Goal: Complete application form

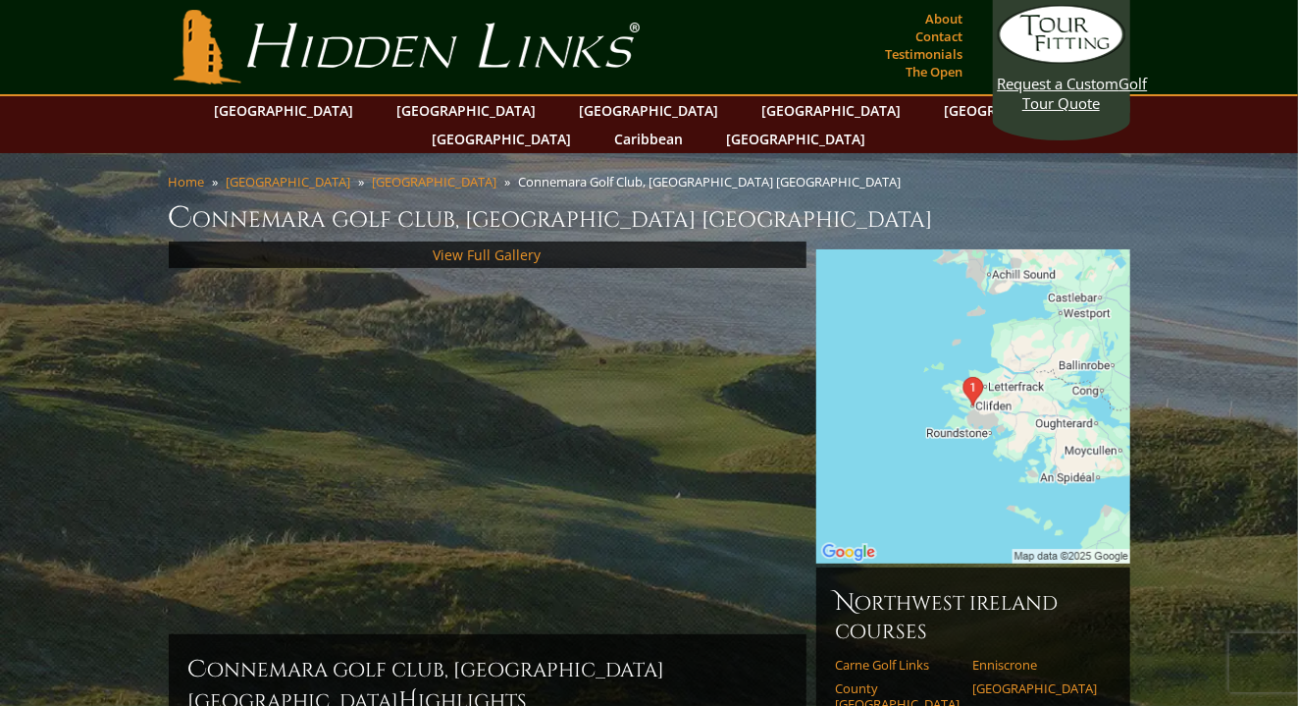
click at [593, 336] on div "View Full Gallery" at bounding box center [488, 437] width 638 height 393
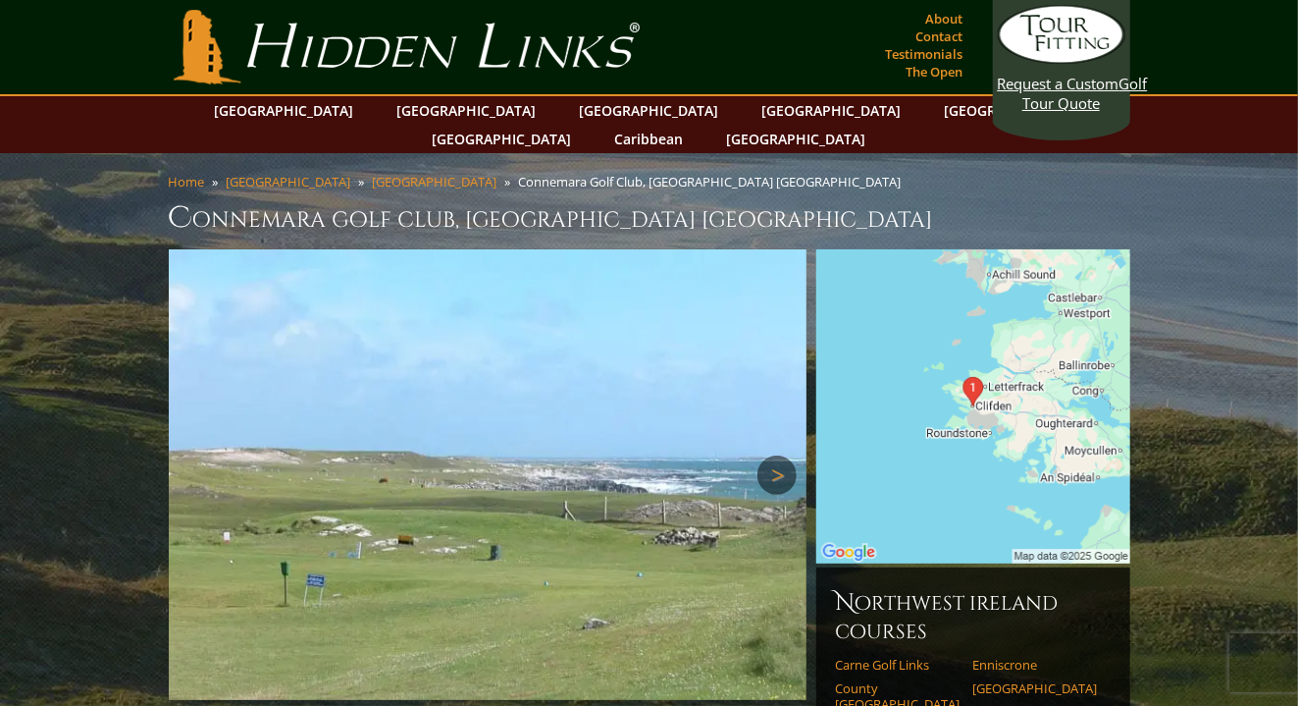
click at [774, 455] on link "Next" at bounding box center [777, 474] width 39 height 39
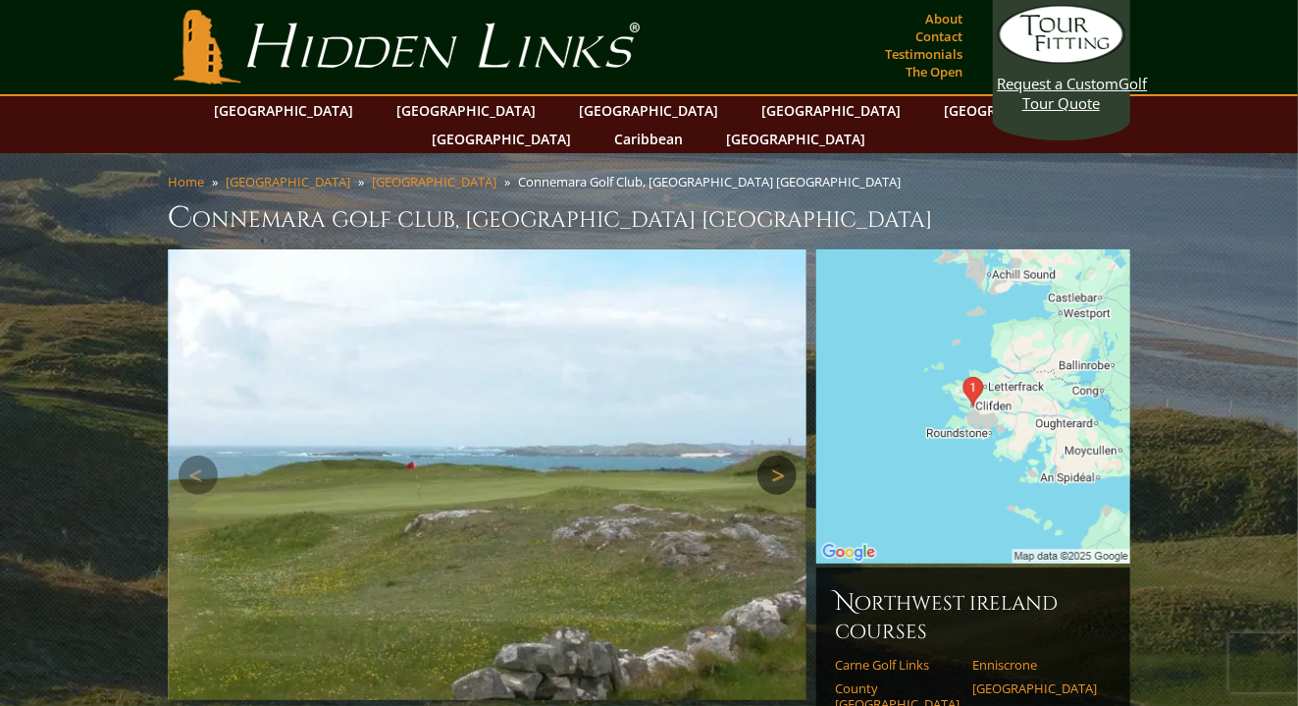
click at [774, 455] on link "Next" at bounding box center [777, 474] width 39 height 39
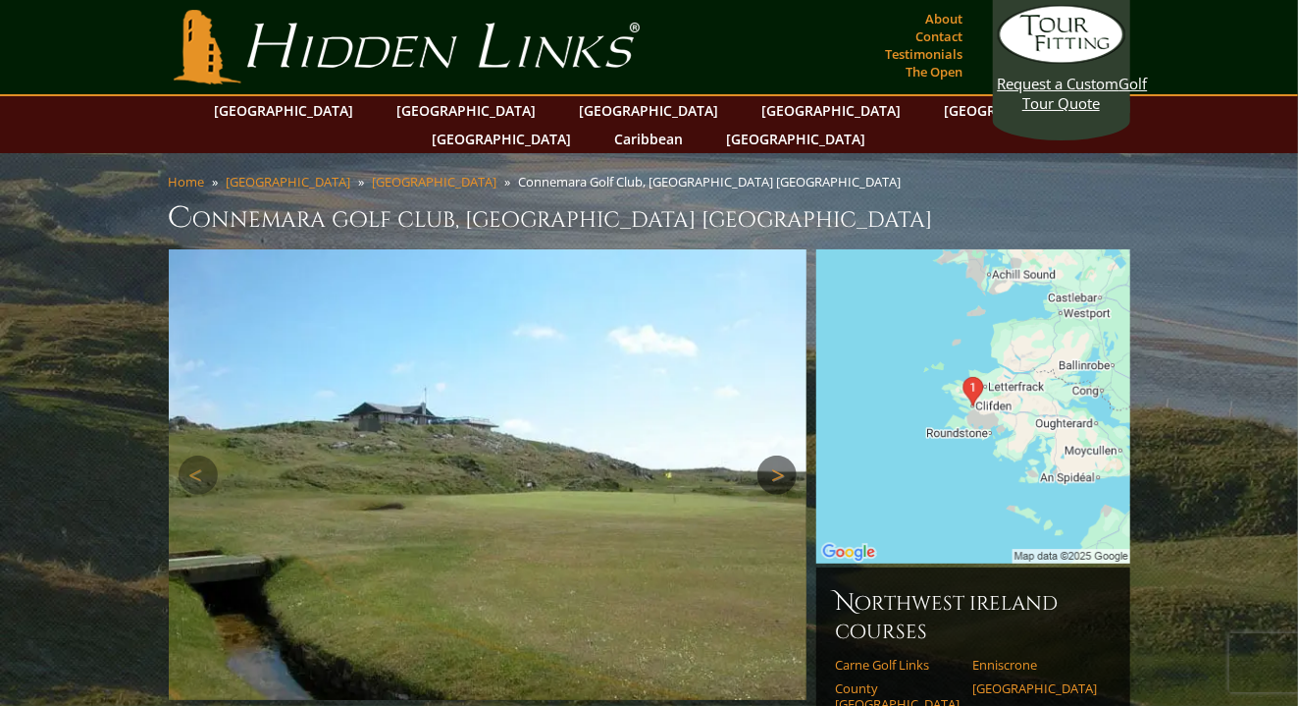
click at [774, 455] on link "Next" at bounding box center [777, 474] width 39 height 39
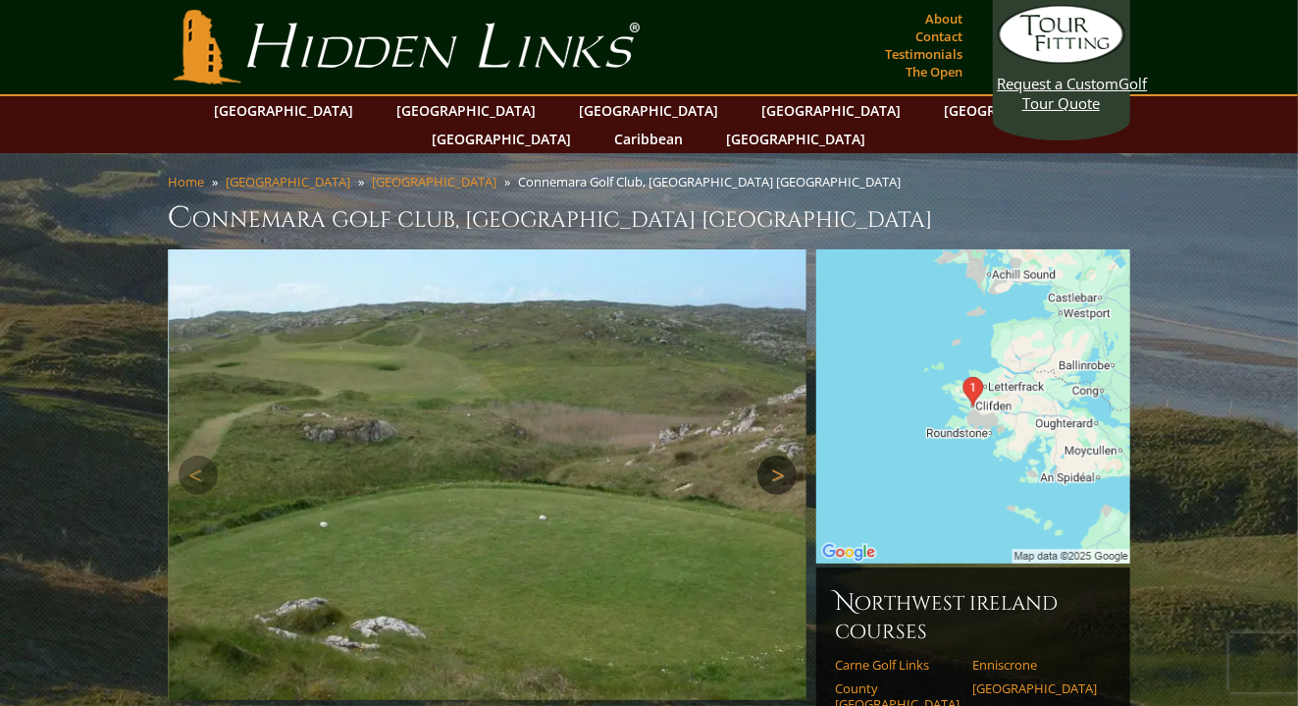
click at [774, 455] on link "Next" at bounding box center [777, 474] width 39 height 39
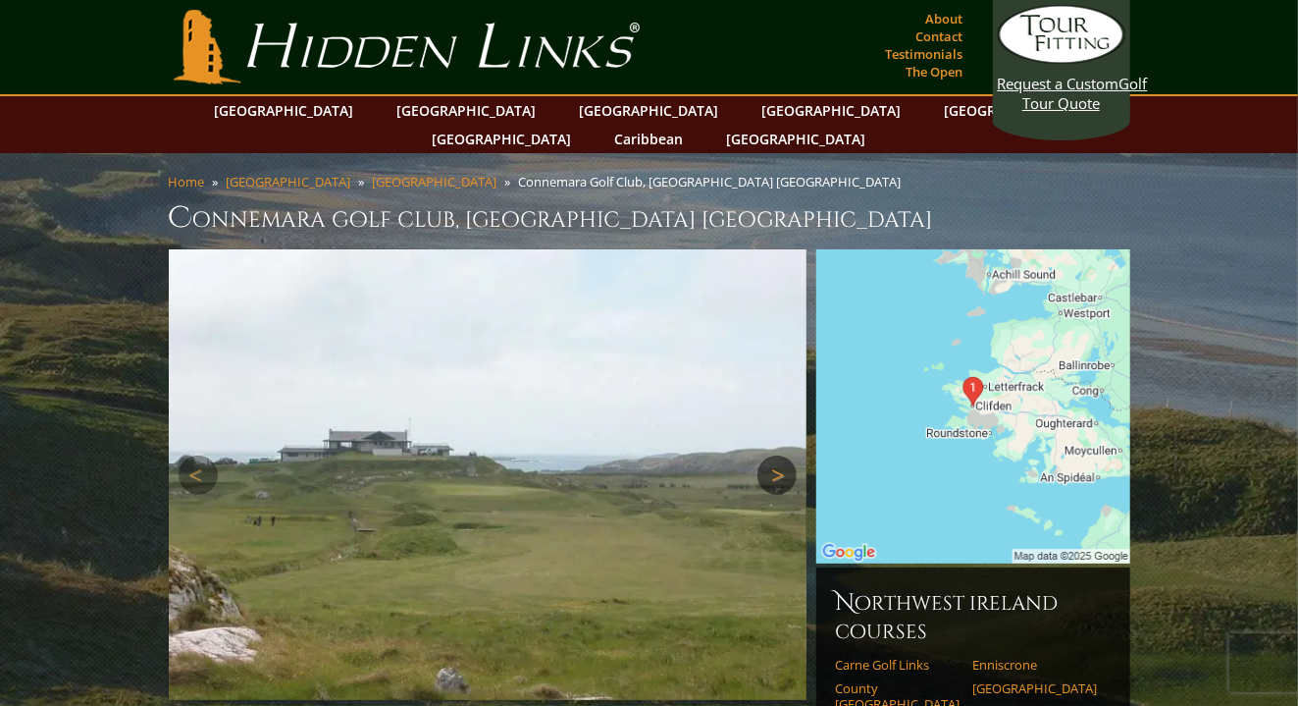
click at [774, 455] on link "Next" at bounding box center [777, 474] width 39 height 39
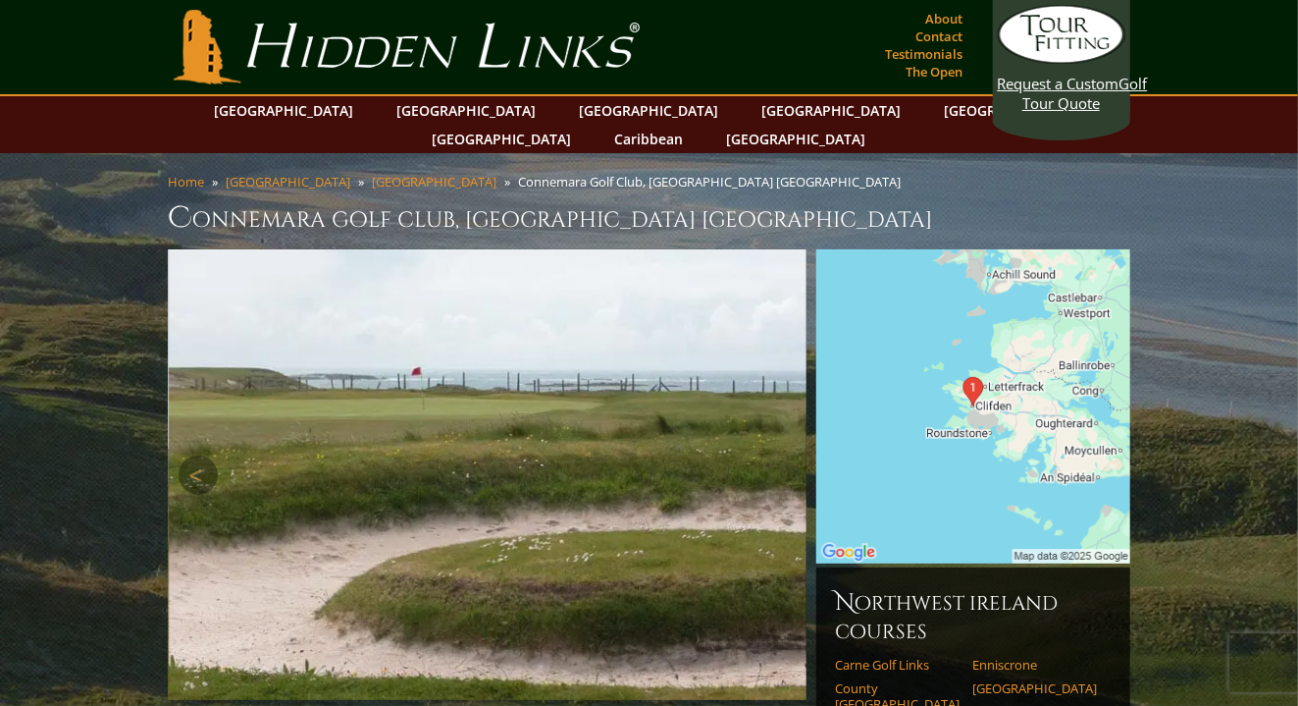
click at [773, 455] on link "Next" at bounding box center [777, 474] width 39 height 39
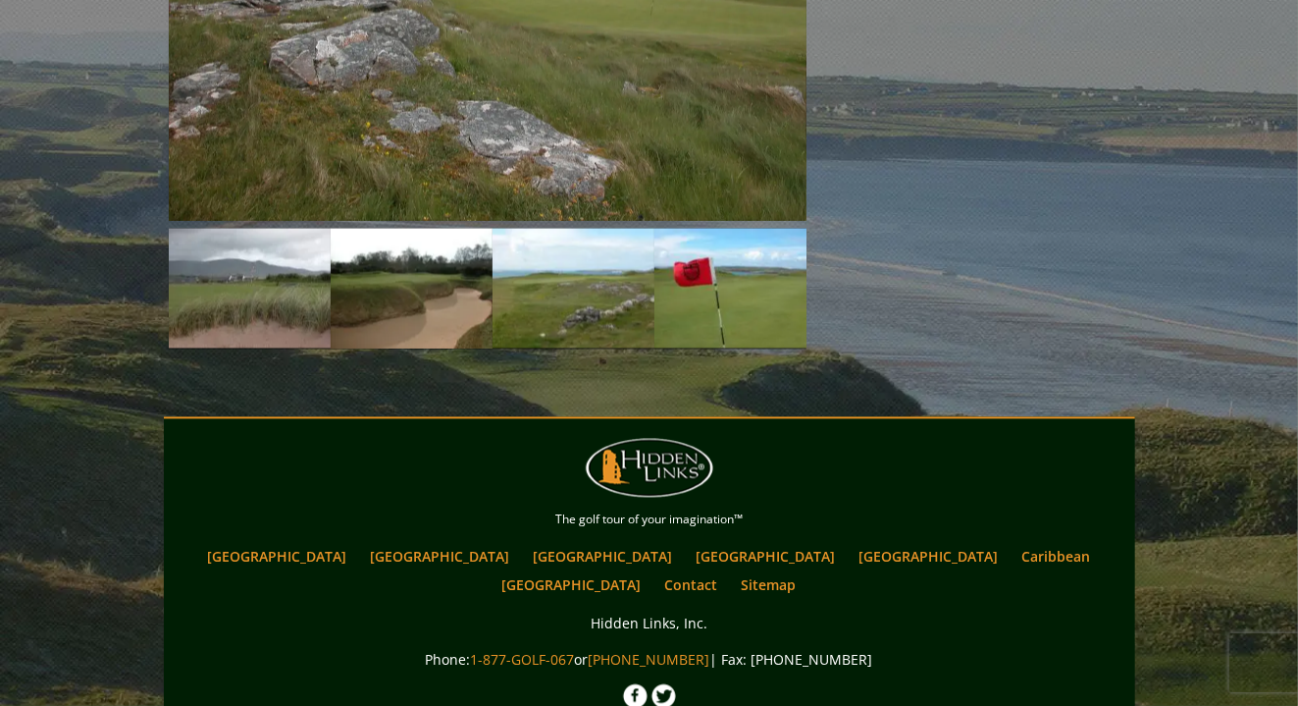
scroll to position [1779, 0]
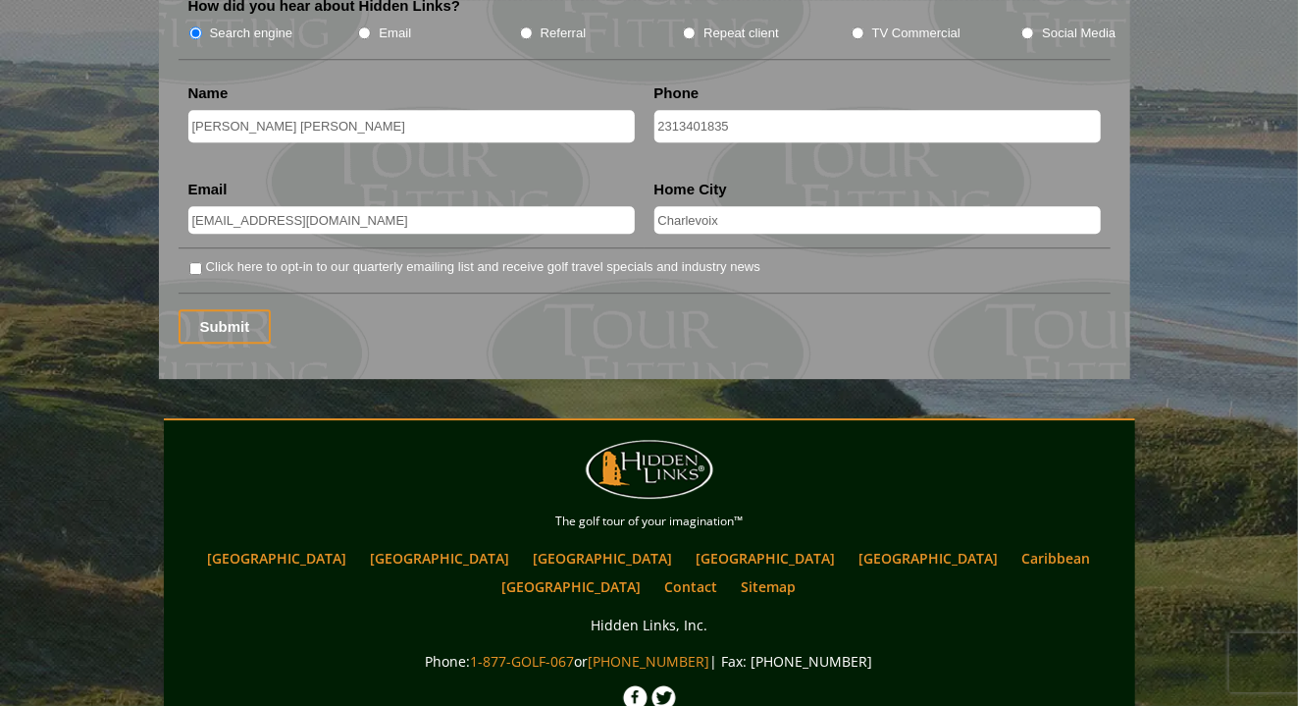
scroll to position [2684, 0]
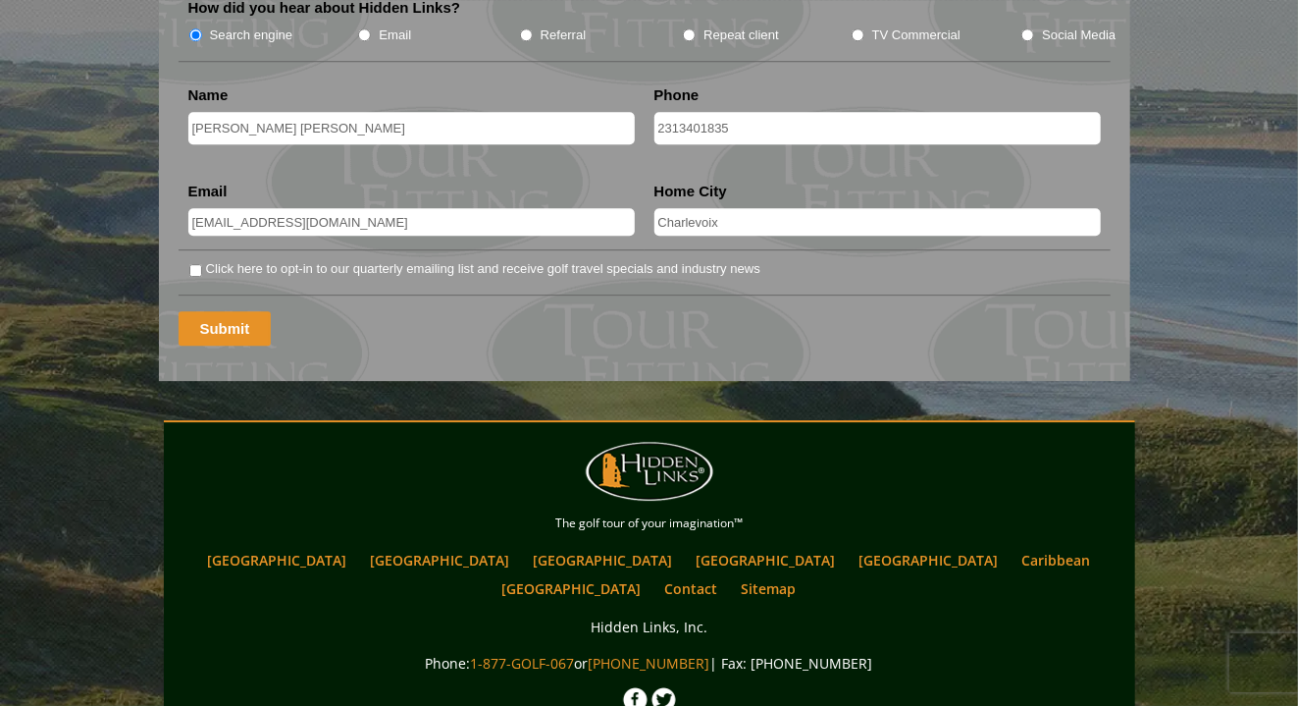
click at [225, 311] on input "Submit" at bounding box center [225, 328] width 93 height 34
